Goal: Information Seeking & Learning: Learn about a topic

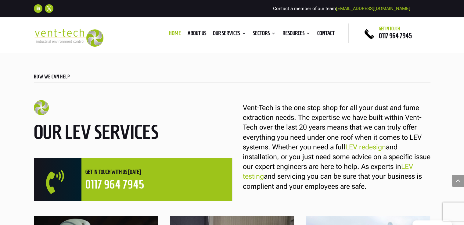
scroll to position [183, 0]
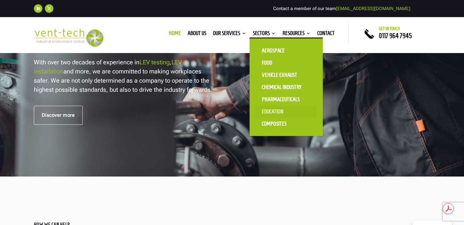
click at [277, 112] on link "Education" at bounding box center [285, 111] width 61 height 12
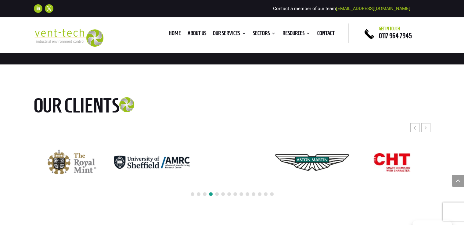
scroll to position [1372, 0]
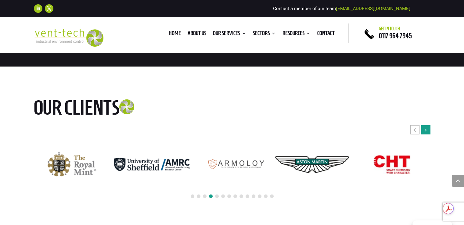
click at [426, 127] on icon "Next slide" at bounding box center [425, 130] width 2 height 6
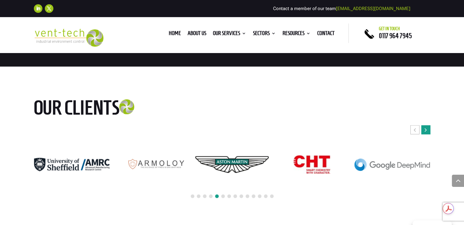
click at [426, 127] on icon "Next slide" at bounding box center [425, 130] width 2 height 6
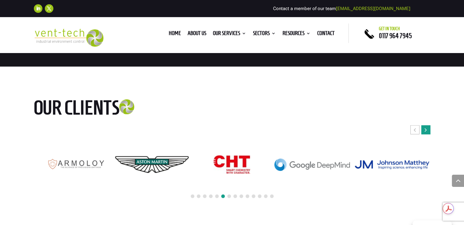
click at [426, 127] on icon "Next slide" at bounding box center [425, 130] width 2 height 6
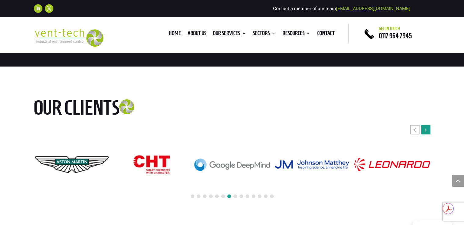
click at [426, 127] on icon "Next slide" at bounding box center [425, 130] width 2 height 6
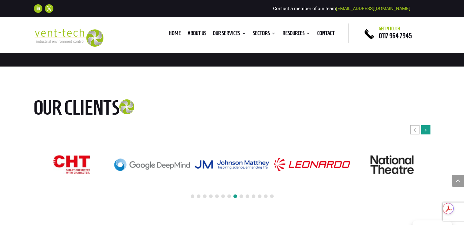
click at [426, 127] on icon "Next slide" at bounding box center [425, 130] width 2 height 6
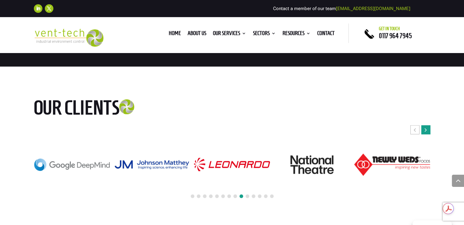
click at [426, 127] on icon "Next slide" at bounding box center [425, 130] width 2 height 6
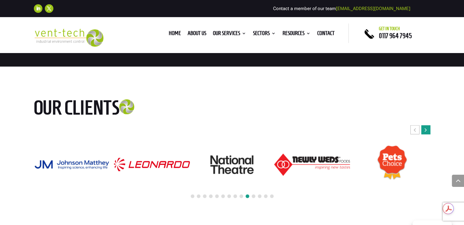
click at [427, 125] on div "Next slide" at bounding box center [425, 129] width 9 height 9
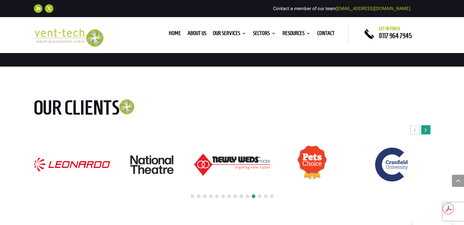
click at [427, 125] on div "Next slide" at bounding box center [425, 129] width 9 height 9
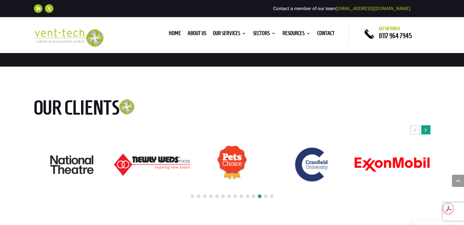
click at [427, 125] on div "Next slide" at bounding box center [425, 129] width 9 height 9
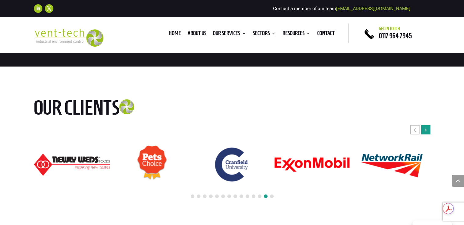
click at [427, 125] on div "Next slide" at bounding box center [425, 129] width 9 height 9
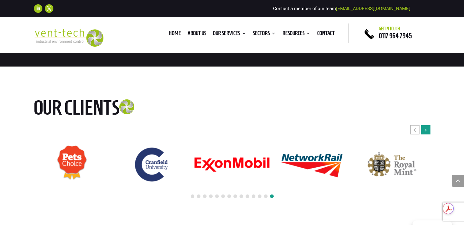
click at [427, 125] on div "Next slide" at bounding box center [425, 129] width 9 height 9
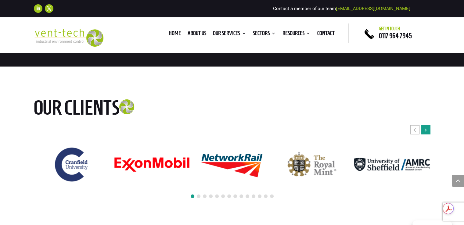
click at [427, 125] on div "Next slide" at bounding box center [425, 129] width 9 height 9
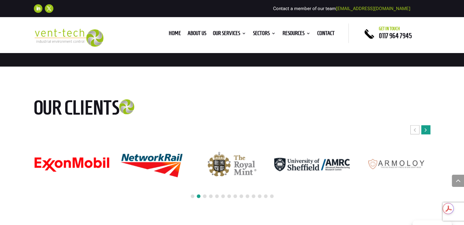
click at [427, 125] on div "Next slide" at bounding box center [425, 129] width 9 height 9
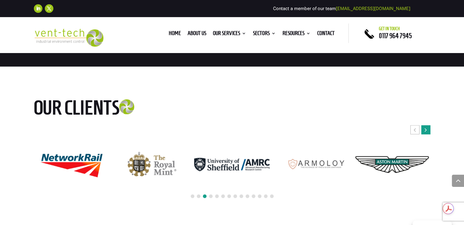
click at [427, 125] on div "Next slide" at bounding box center [425, 129] width 9 height 9
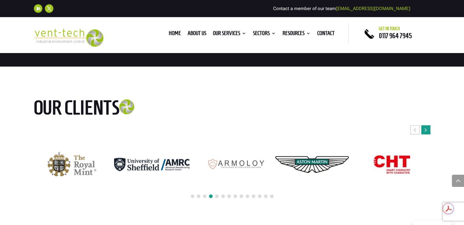
click at [427, 125] on div "Next slide" at bounding box center [425, 129] width 9 height 9
